Goal: Task Accomplishment & Management: Manage account settings

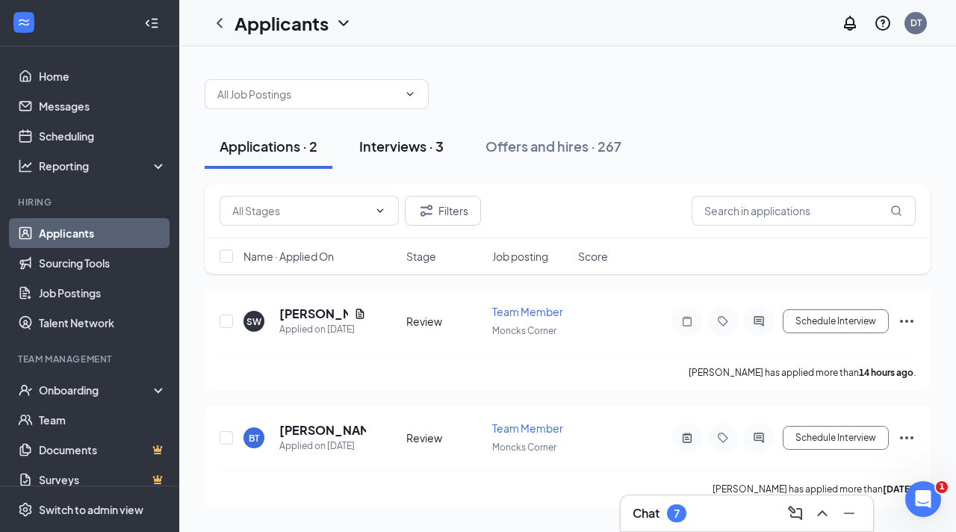
click at [390, 143] on div "Interviews · 3" at bounding box center [401, 146] width 84 height 19
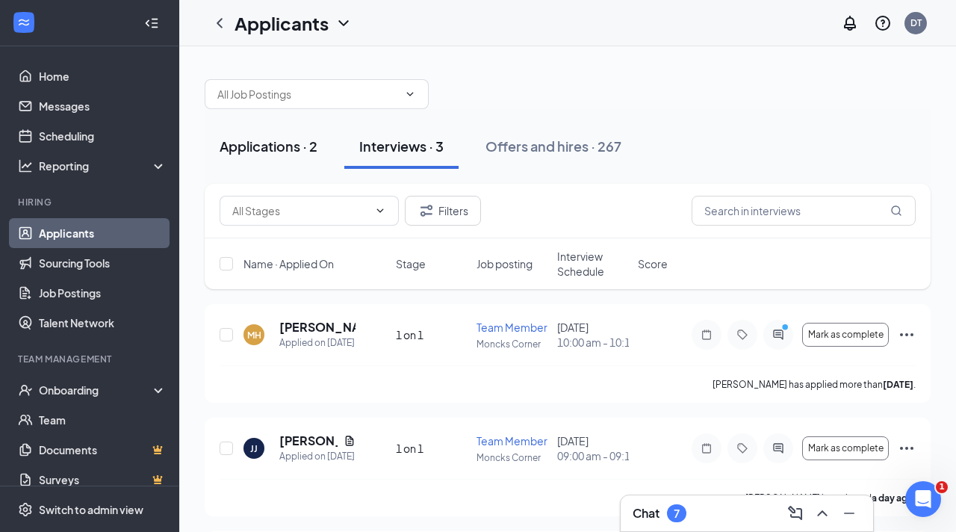
click at [253, 145] on div "Applications · 2" at bounding box center [269, 146] width 98 height 19
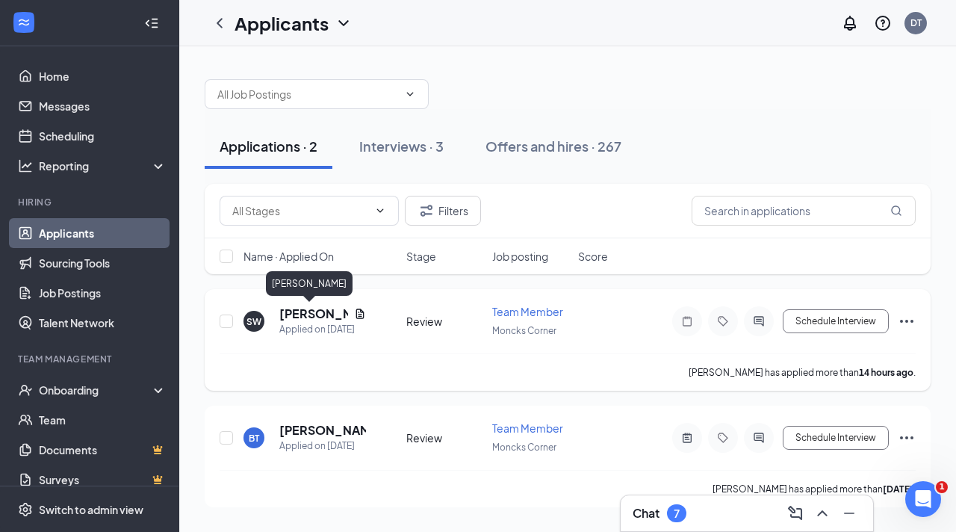
click at [321, 309] on h5 "[PERSON_NAME]" at bounding box center [313, 313] width 69 height 16
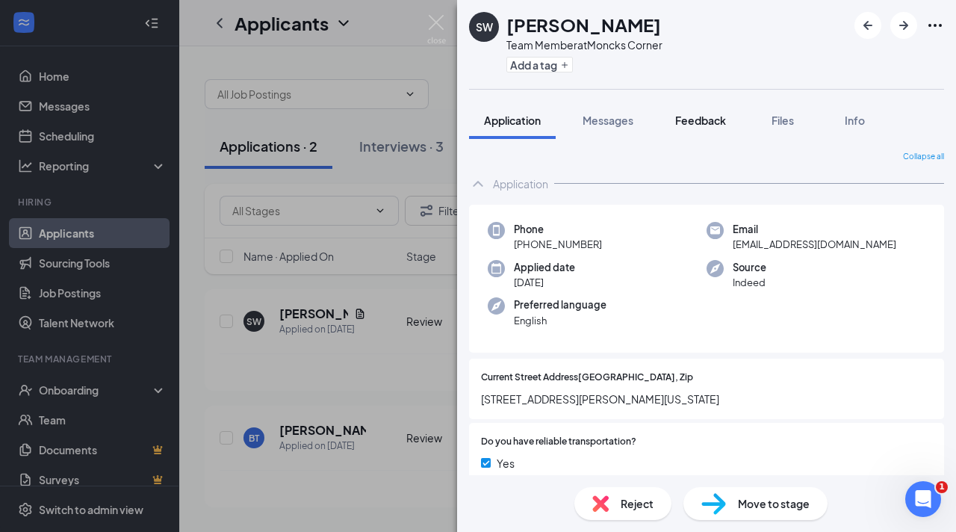
click at [703, 121] on span "Feedback" at bounding box center [700, 119] width 51 height 13
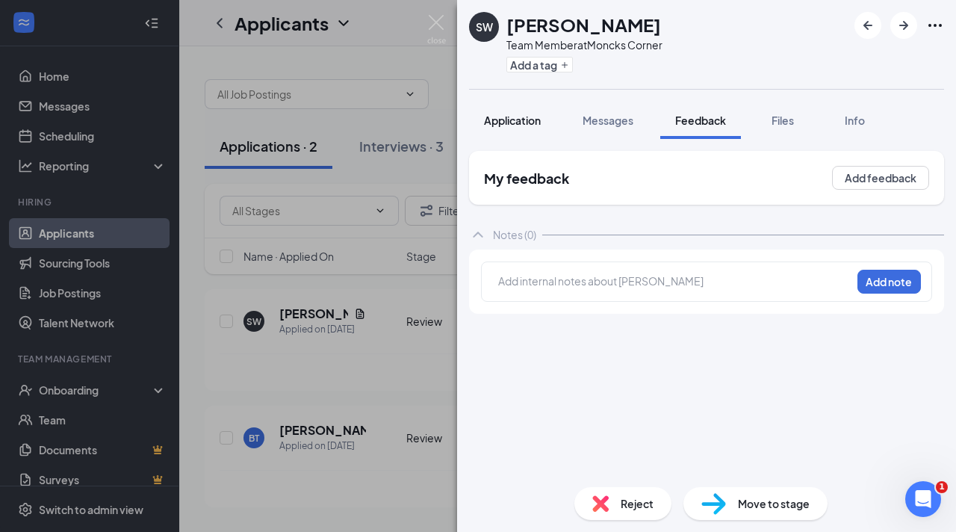
click at [520, 119] on span "Application" at bounding box center [512, 119] width 57 height 13
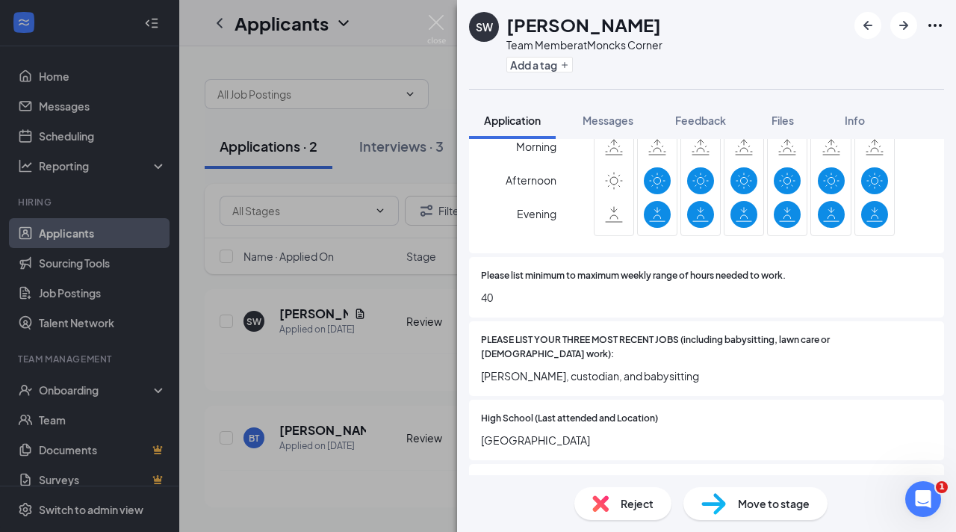
scroll to position [771, 0]
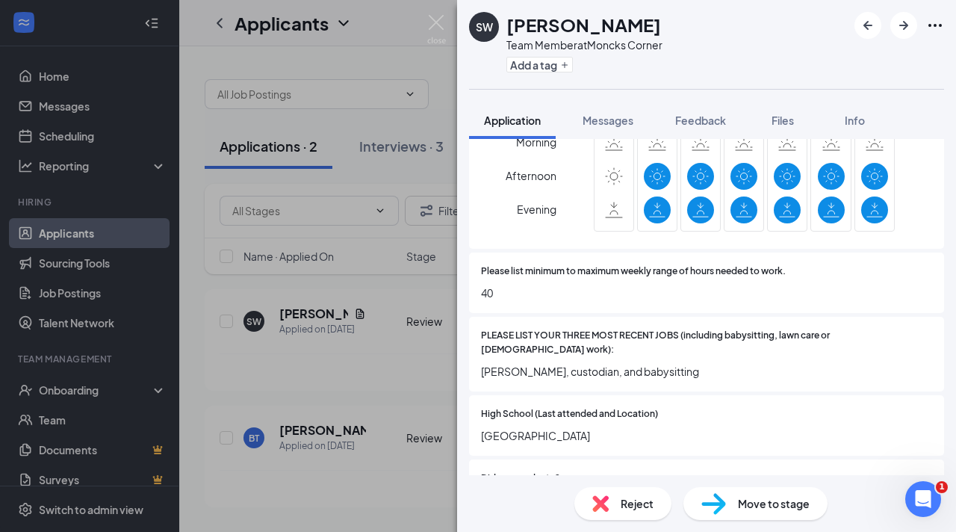
click at [647, 502] on span "Reject" at bounding box center [636, 503] width 33 height 16
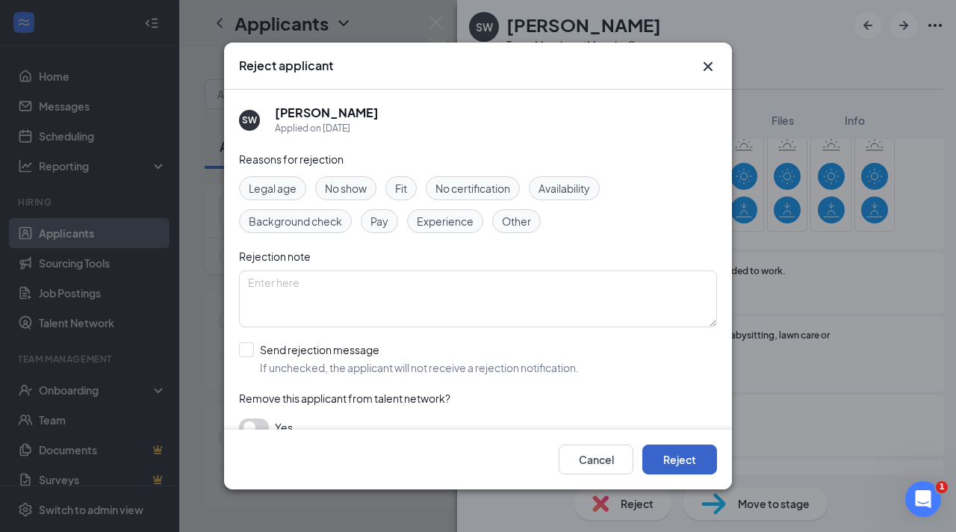
click at [691, 457] on button "Reject" at bounding box center [679, 459] width 75 height 30
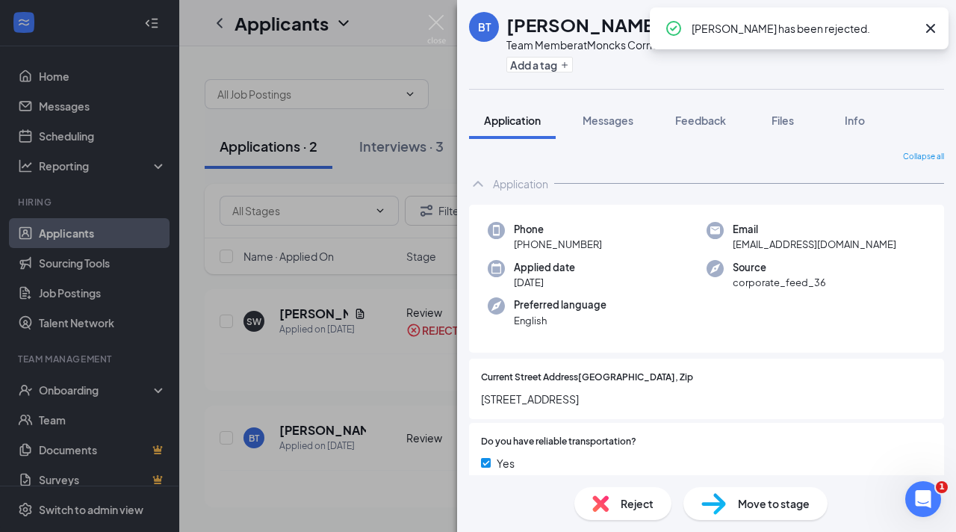
click at [930, 28] on icon "Cross" at bounding box center [930, 28] width 9 height 9
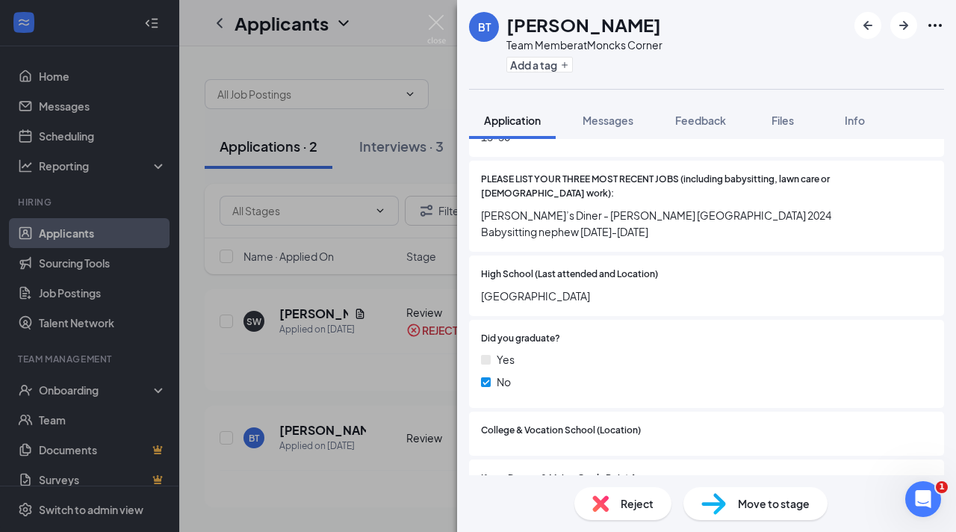
scroll to position [1101, 0]
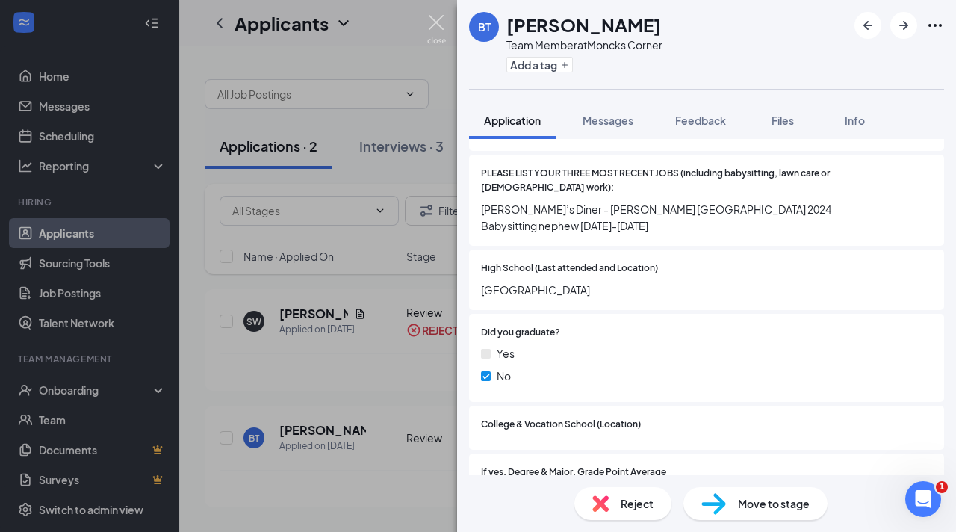
click at [441, 28] on img at bounding box center [436, 29] width 19 height 29
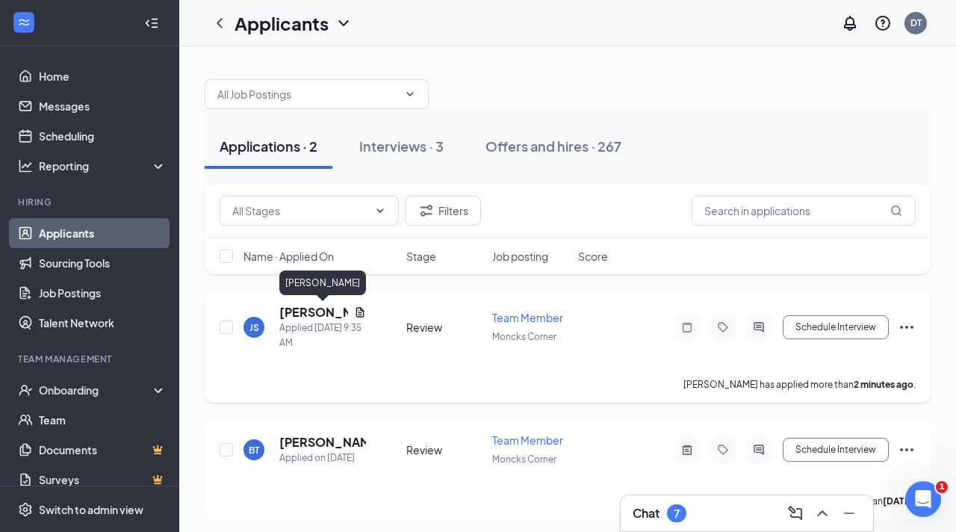
click at [302, 315] on h5 "[PERSON_NAME]" at bounding box center [313, 312] width 69 height 16
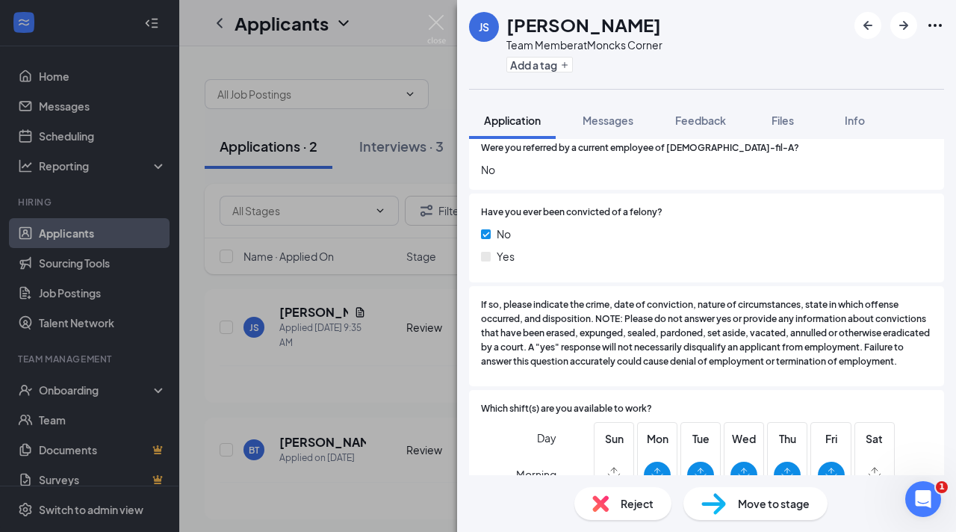
scroll to position [209, 0]
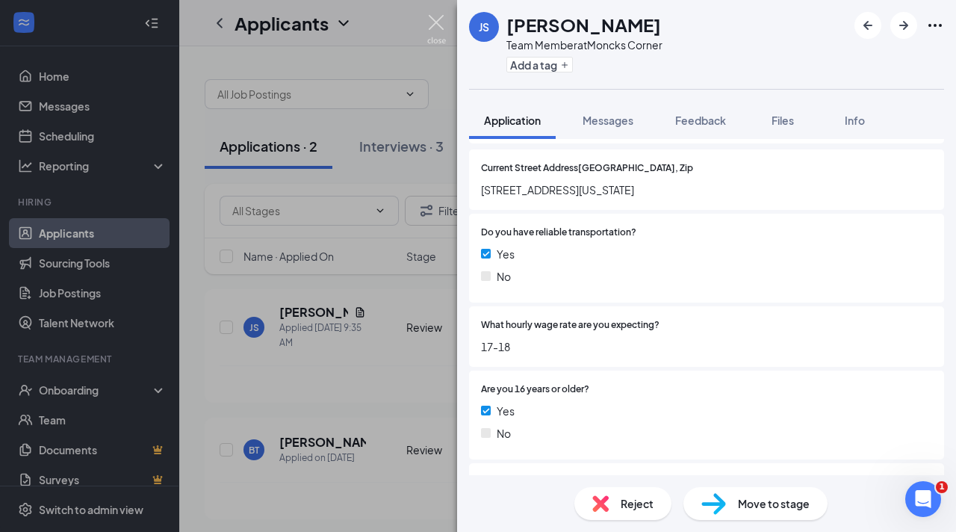
click at [442, 24] on img at bounding box center [436, 29] width 19 height 29
